Goal: Task Accomplishment & Management: Manage account settings

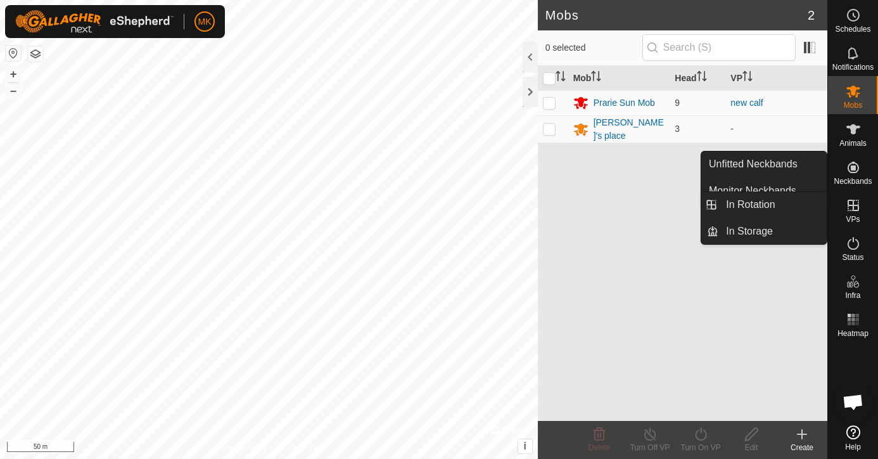
click at [854, 212] on icon at bounding box center [853, 205] width 15 height 15
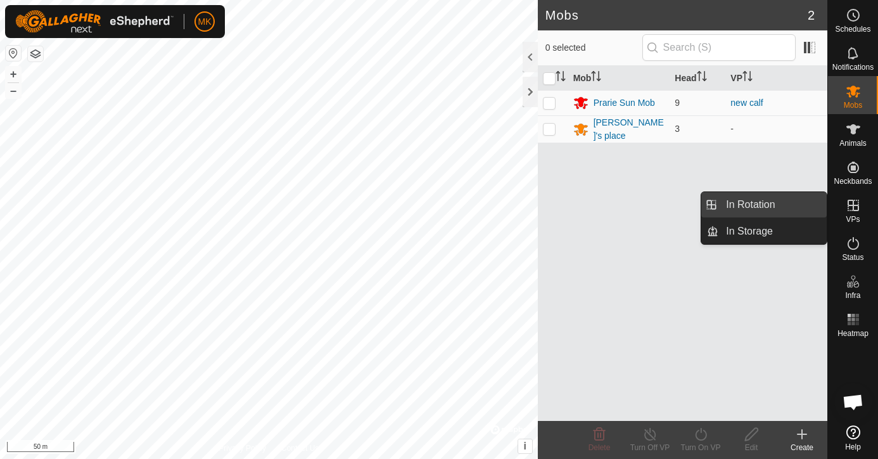
click at [783, 209] on link "In Rotation" at bounding box center [772, 204] width 108 height 25
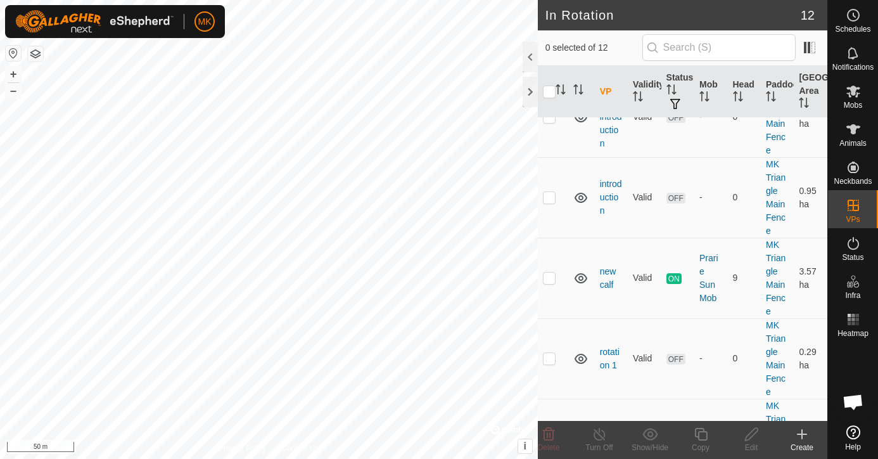
scroll to position [549, 0]
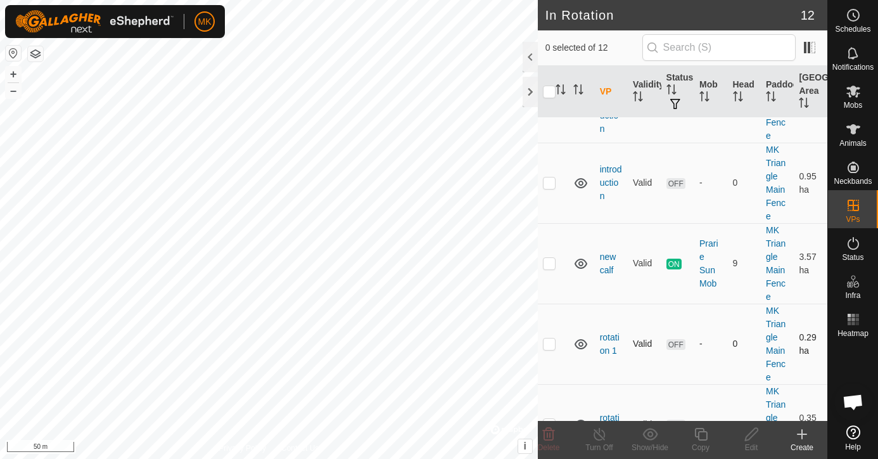
click at [549, 338] on p-checkbox at bounding box center [549, 343] width 13 height 10
checkbox input "false"
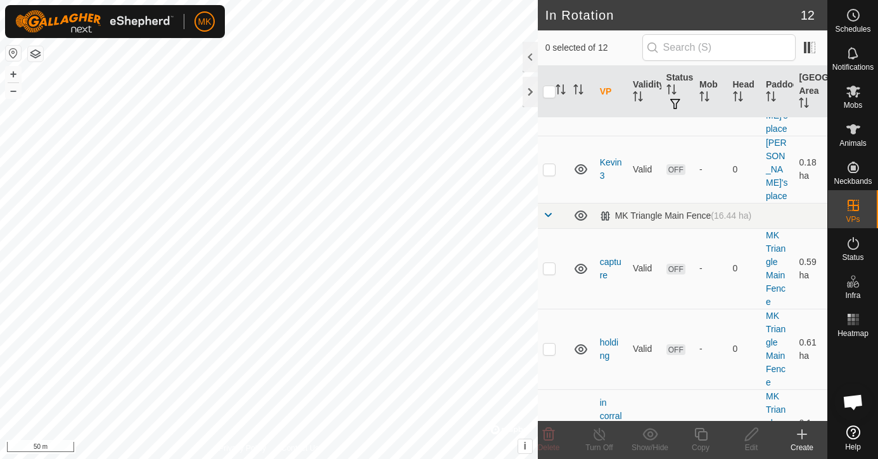
scroll to position [220, 0]
click at [551, 345] on p-checkbox at bounding box center [549, 350] width 13 height 10
checkbox input "false"
click at [548, 264] on p-checkbox at bounding box center [549, 269] width 13 height 10
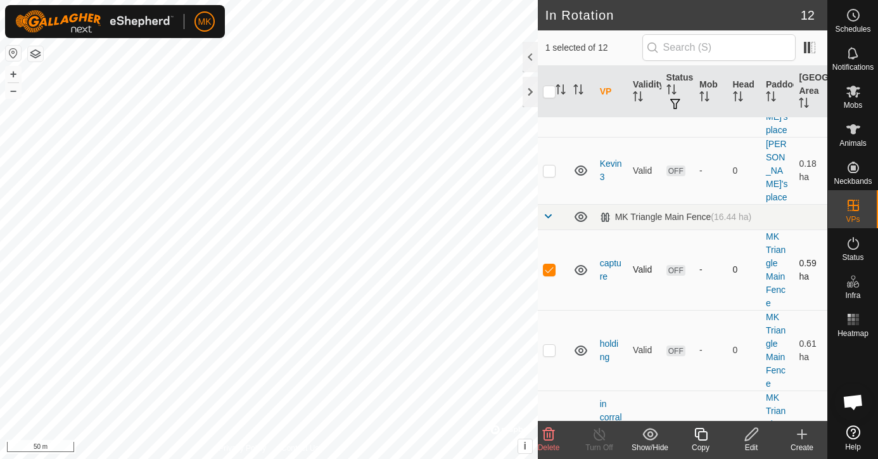
click at [548, 264] on p-checkbox at bounding box center [549, 269] width 13 height 10
checkbox input "false"
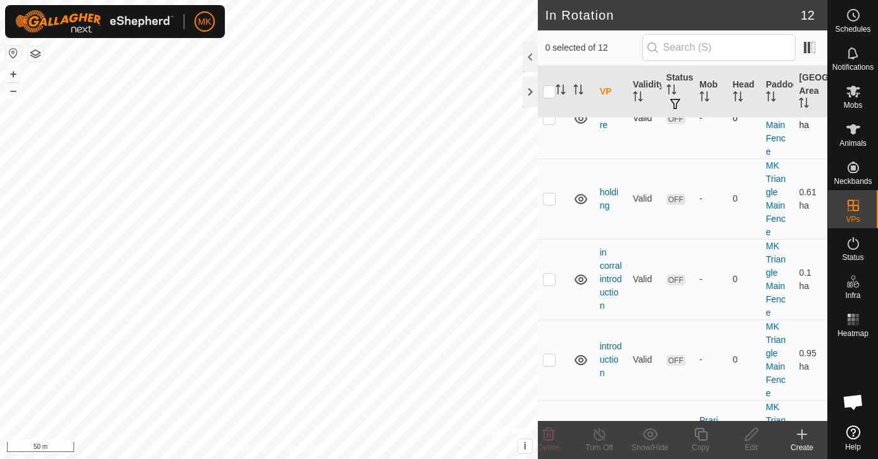
scroll to position [377, 0]
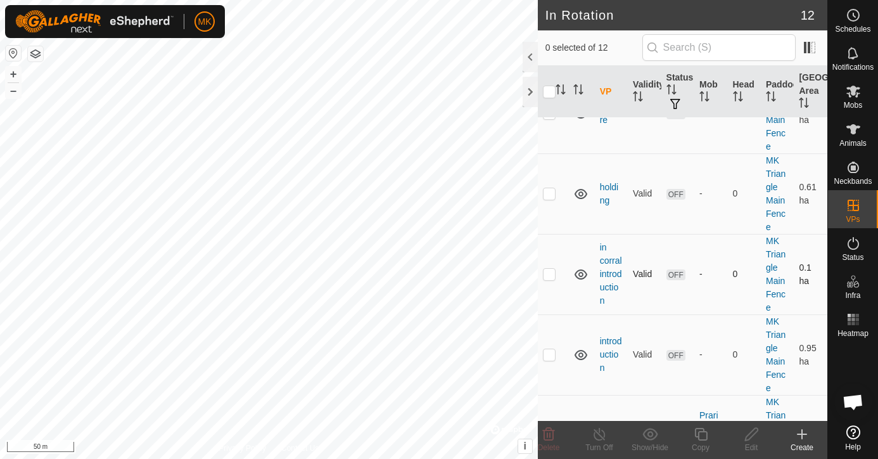
click at [552, 269] on p-checkbox at bounding box center [549, 274] width 13 height 10
checkbox input "false"
click at [549, 349] on p-checkbox at bounding box center [549, 354] width 13 height 10
checkbox input "true"
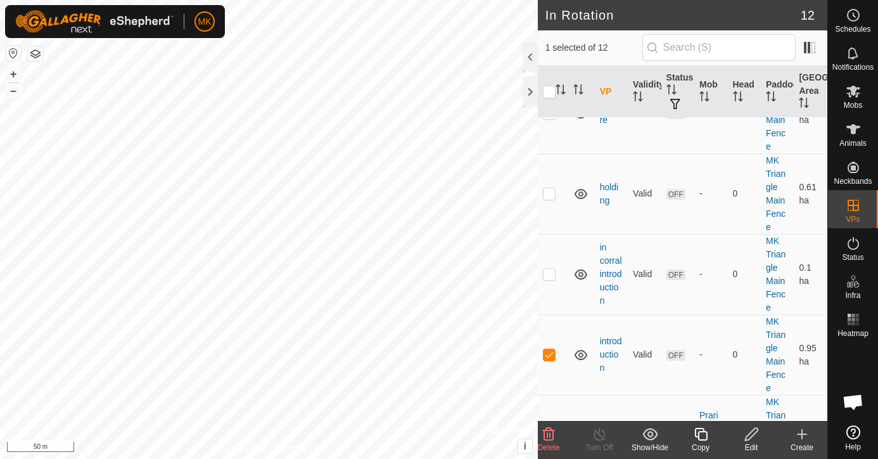
click at [754, 439] on icon at bounding box center [752, 433] width 16 height 15
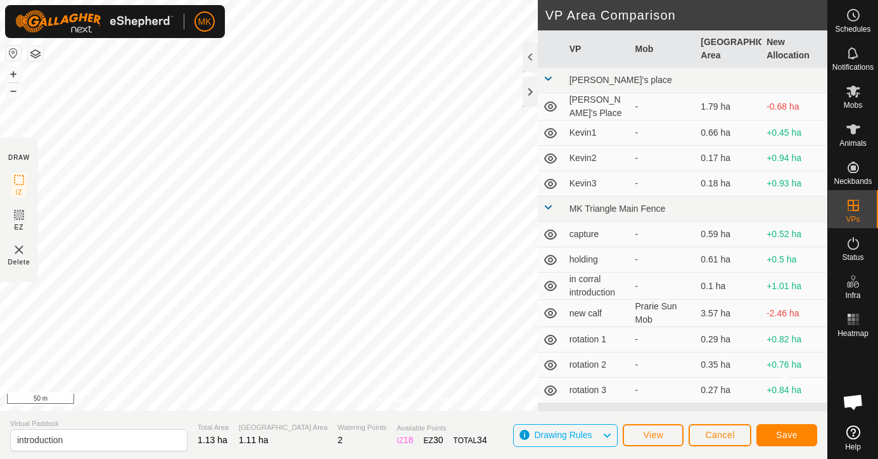
click at [786, 443] on button "Save" at bounding box center [786, 435] width 61 height 22
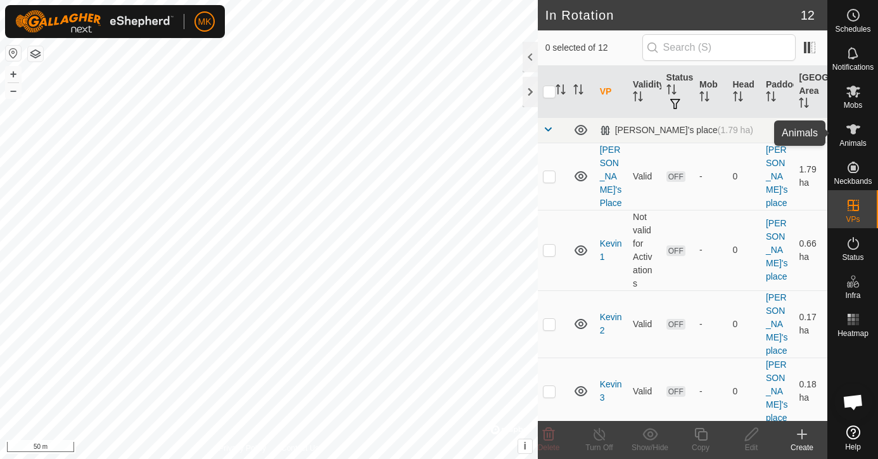
click at [853, 136] on icon at bounding box center [853, 129] width 15 height 15
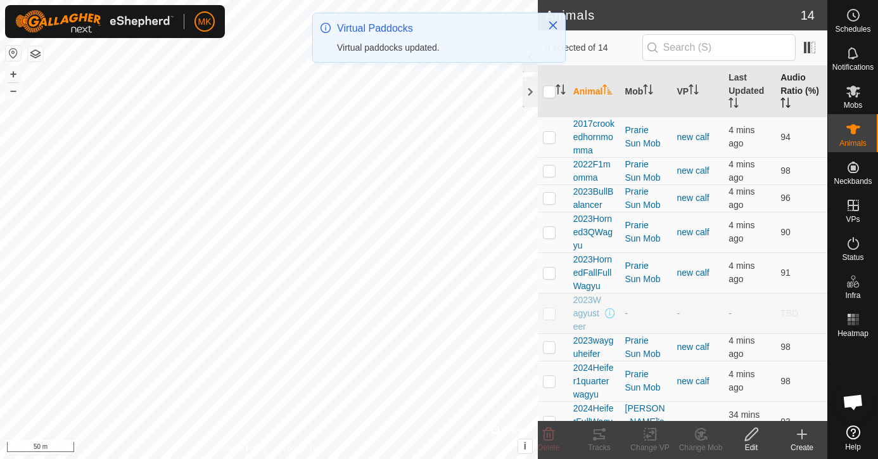
click at [793, 100] on th "Audio Ratio (%)" at bounding box center [801, 91] width 52 height 51
